Goal: Information Seeking & Learning: Check status

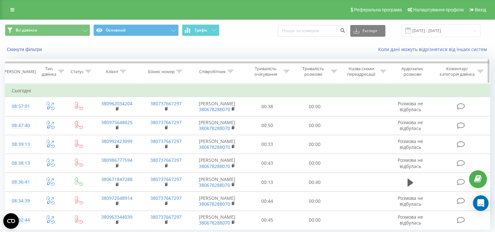
click at [333, 71] on icon at bounding box center [334, 71] width 6 height 3
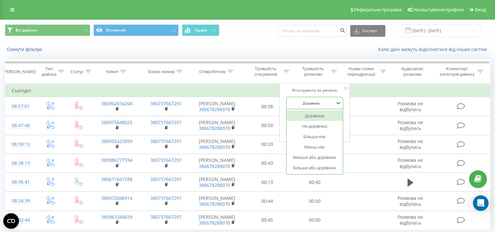
click at [335, 107] on div "Дорівнює" at bounding box center [311, 103] width 48 height 10
click at [317, 169] on div "Більше або дорівнює" at bounding box center [314, 168] width 57 height 10
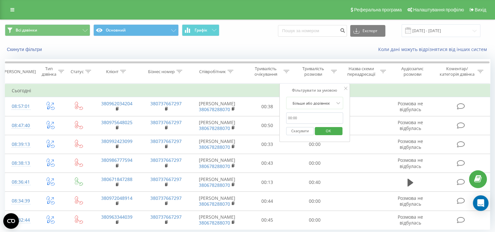
click at [323, 119] on input "text" at bounding box center [314, 118] width 57 height 11
type input "0050"
click at [325, 127] on span "OK" at bounding box center [328, 131] width 18 height 10
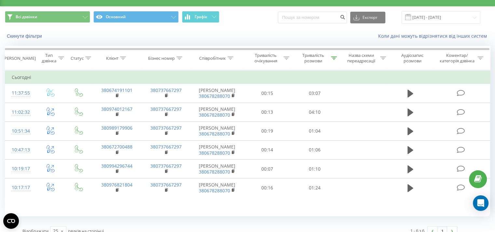
scroll to position [33, 0]
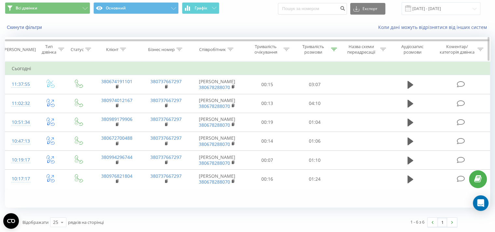
click at [333, 48] on icon at bounding box center [334, 49] width 6 height 3
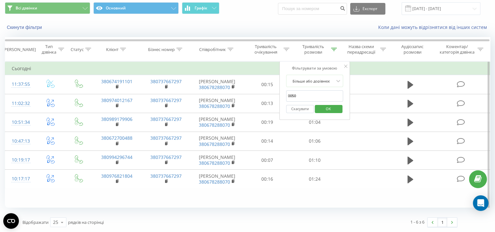
drag, startPoint x: 324, startPoint y: 100, endPoint x: 346, endPoint y: 111, distance: 24.3
click at [325, 104] on span "OK" at bounding box center [328, 109] width 18 height 10
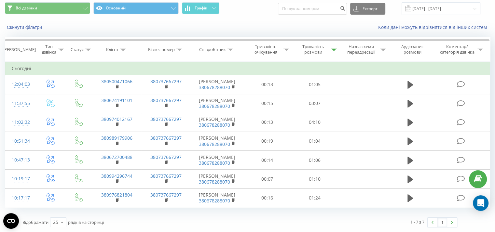
scroll to position [56, 0]
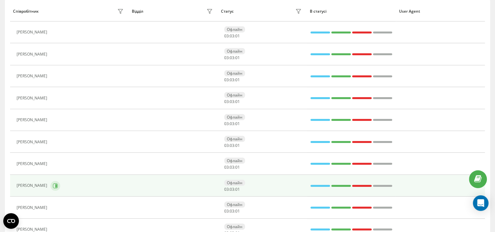
scroll to position [82, 0]
click at [58, 186] on icon at bounding box center [55, 186] width 5 height 5
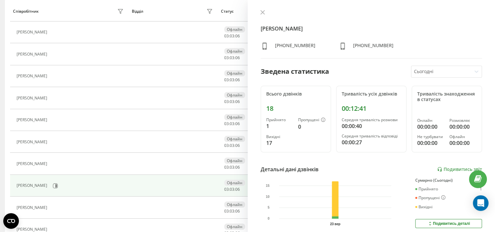
click at [262, 12] on icon at bounding box center [262, 12] width 5 height 5
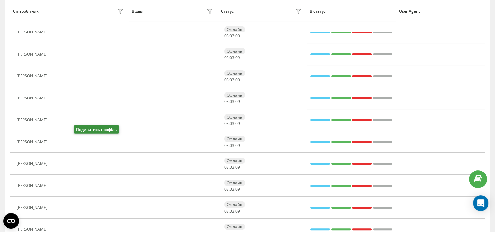
click at [58, 143] on button at bounding box center [54, 142] width 8 height 9
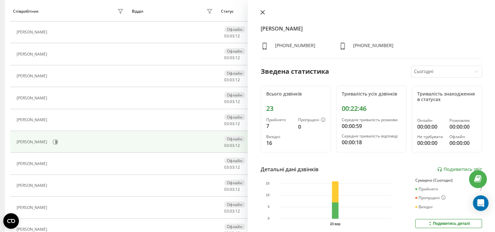
click at [263, 11] on icon at bounding box center [262, 12] width 5 height 5
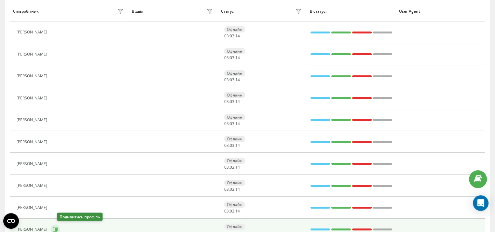
click at [58, 228] on icon at bounding box center [55, 229] width 5 height 5
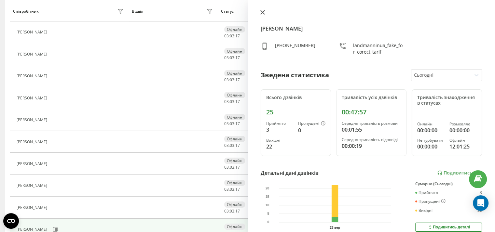
click at [263, 10] on button at bounding box center [262, 13] width 8 height 6
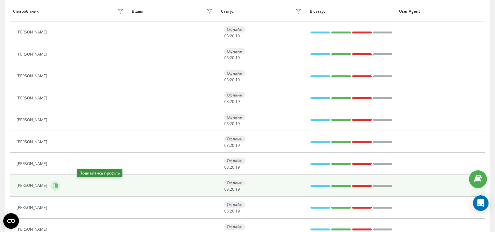
click at [57, 185] on icon at bounding box center [56, 185] width 2 height 3
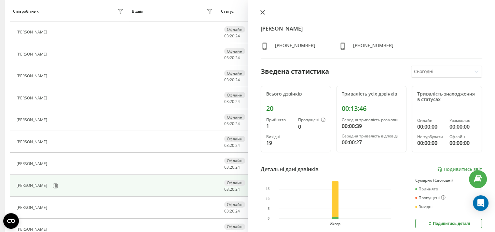
click at [263, 11] on icon at bounding box center [262, 12] width 4 height 4
